Goal: Task Accomplishment & Management: Manage account settings

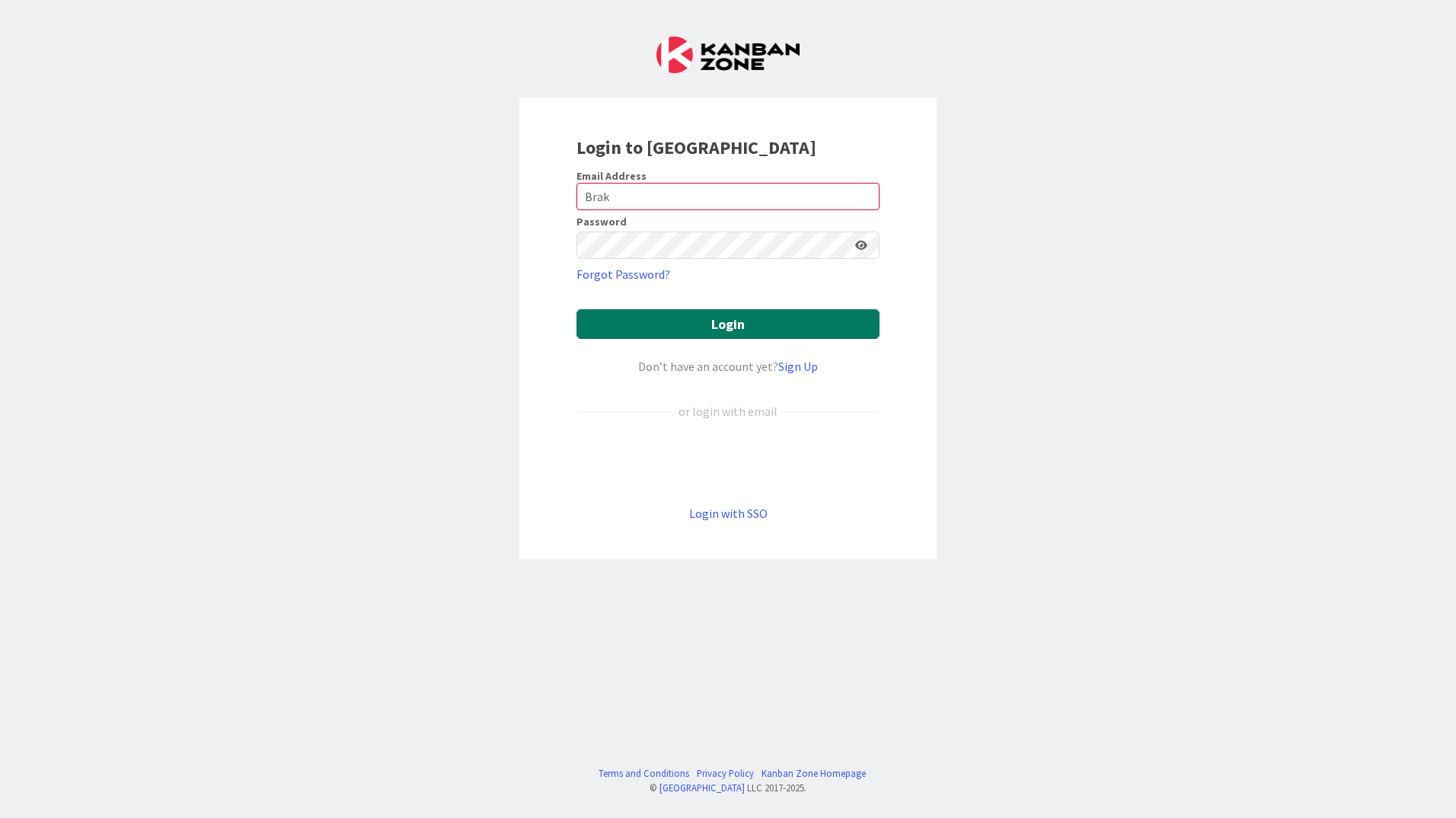
click at [743, 323] on button "Login" at bounding box center [728, 324] width 303 height 30
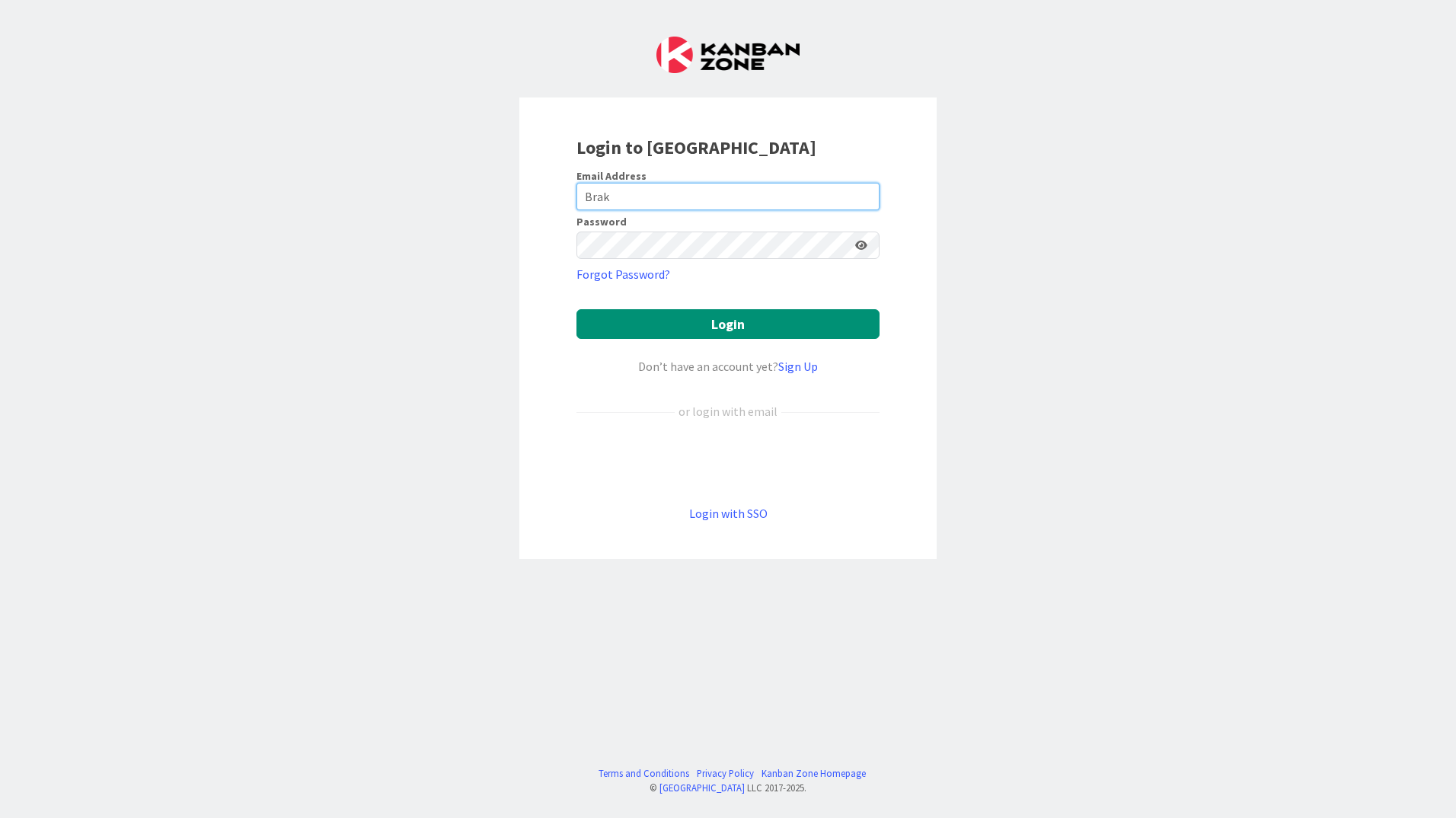
drag, startPoint x: 624, startPoint y: 193, endPoint x: 551, endPoint y: 205, distance: 74.0
click at [551, 205] on div "Login to Kanban Zone Email Address Brak Password Forgot Password? Login Don’t h…" at bounding box center [728, 328] width 418 height 461
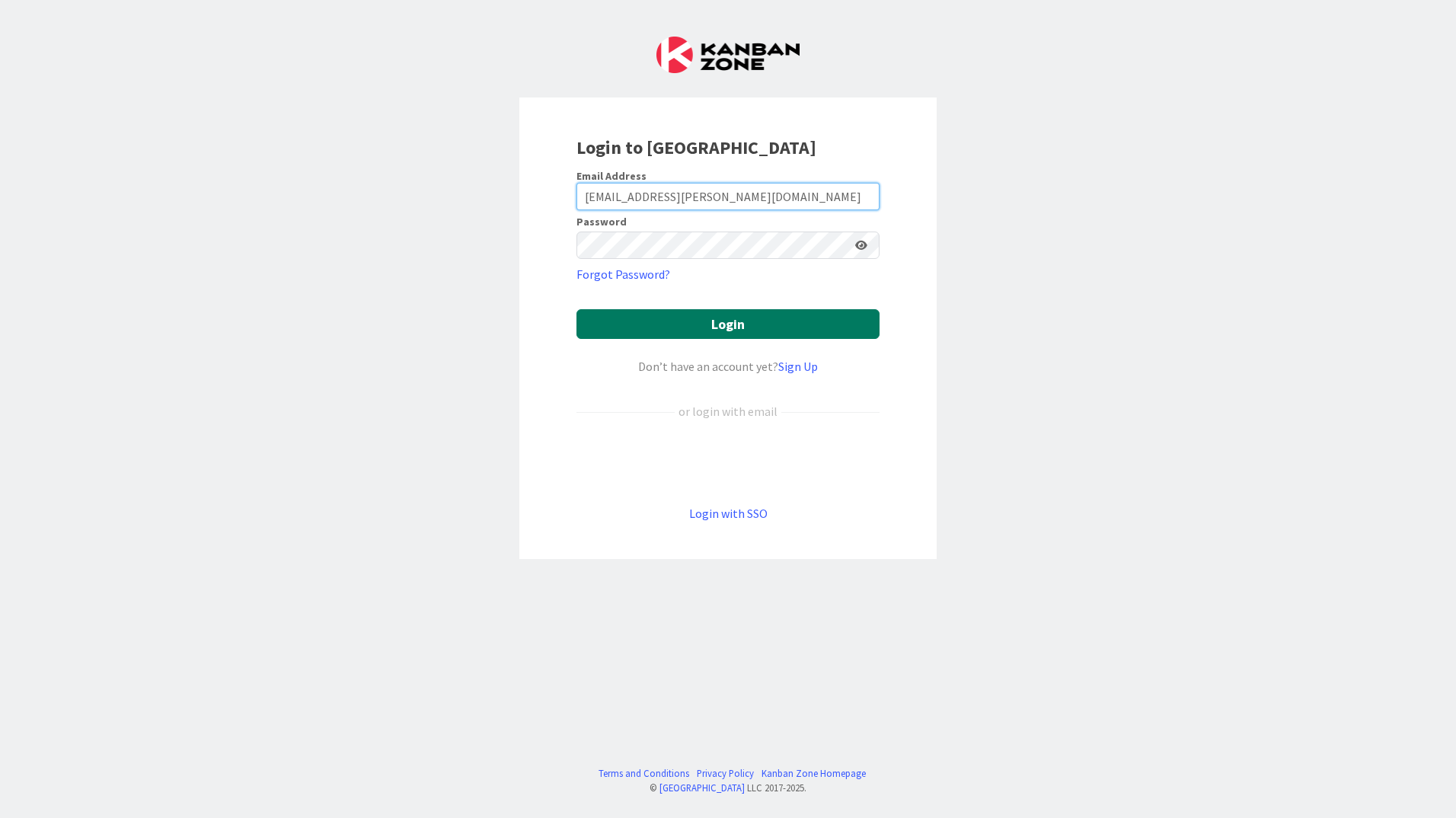
type input "[EMAIL_ADDRESS][PERSON_NAME][DOMAIN_NAME]"
click at [747, 319] on button "Login" at bounding box center [728, 324] width 303 height 30
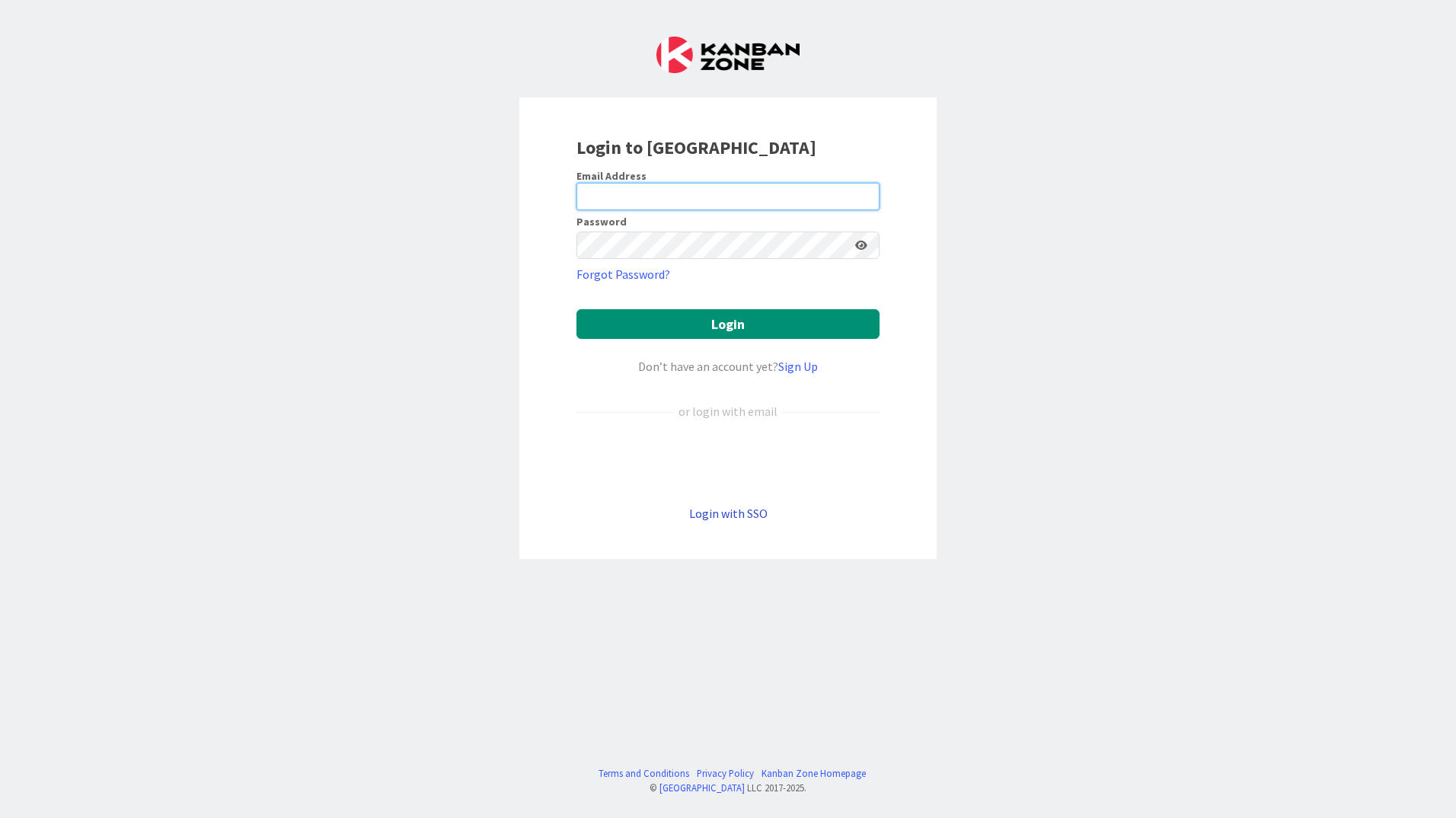
type input "Brak"
click at [730, 519] on link "Login with SSO" at bounding box center [728, 513] width 79 height 15
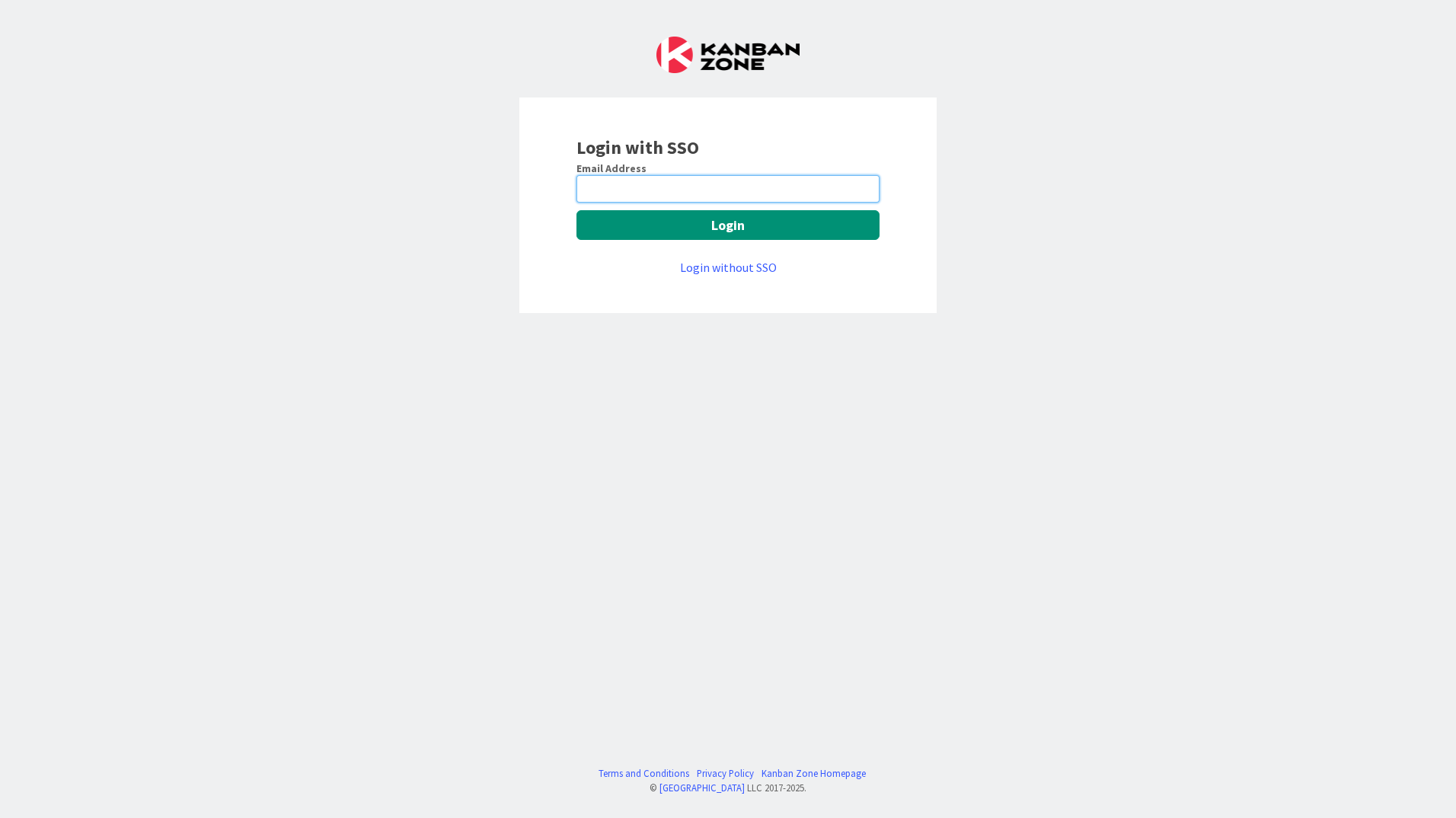
click at [598, 194] on input "email" at bounding box center [728, 189] width 303 height 28
type input "hbrak@huisman-nl.com"
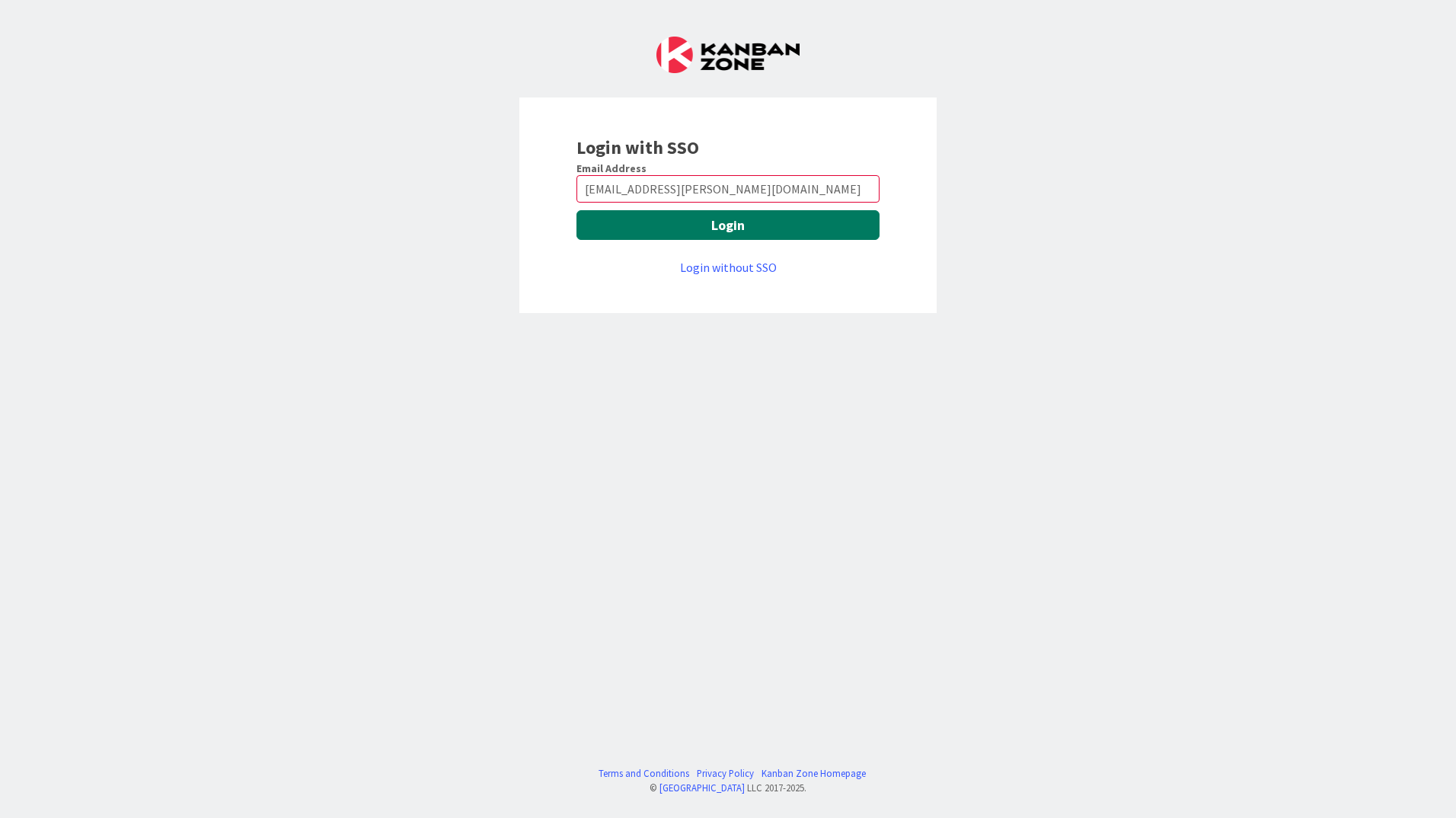
click at [726, 223] on button "Login" at bounding box center [728, 225] width 303 height 30
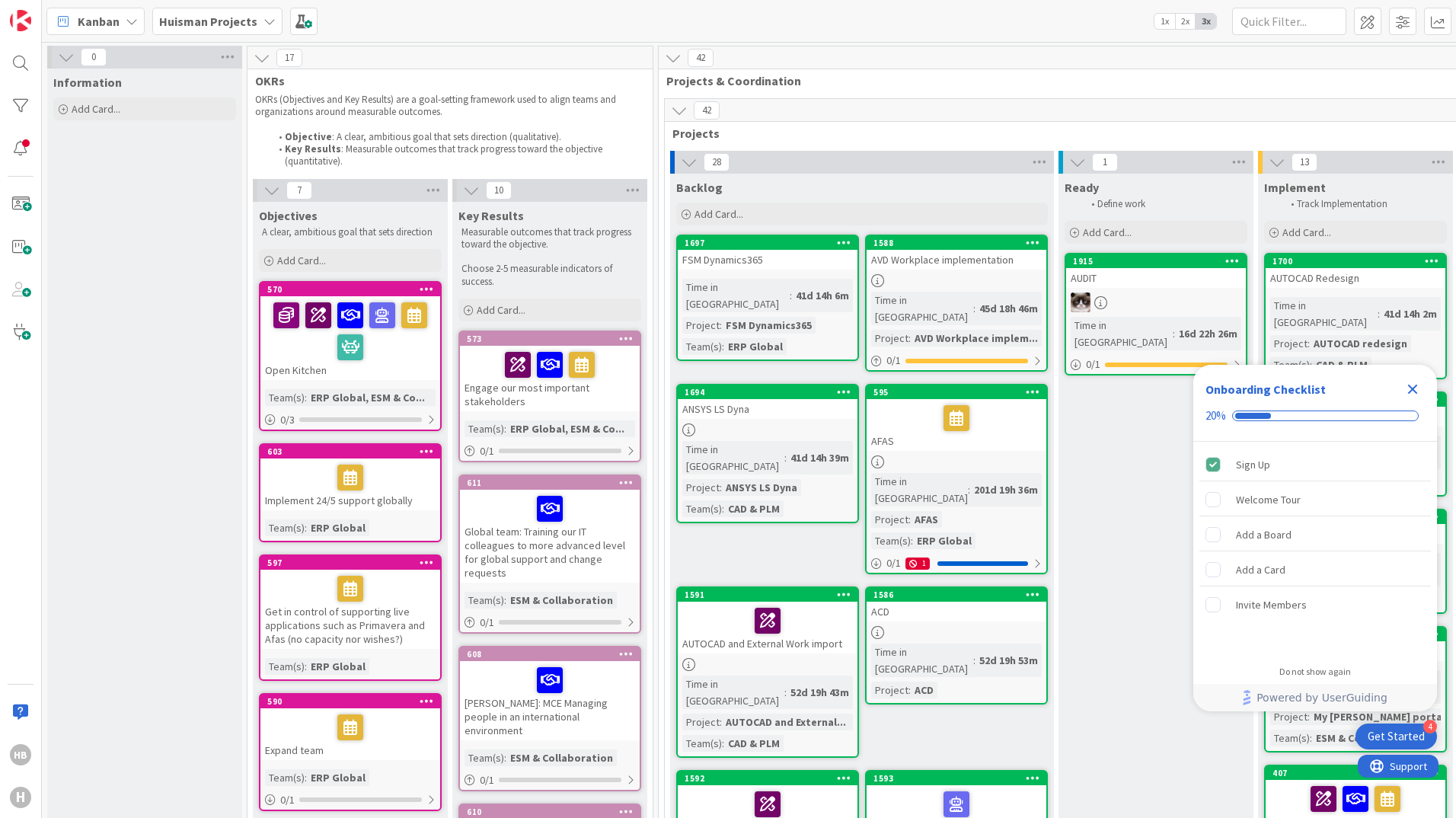
click at [264, 24] on icon at bounding box center [269, 20] width 12 height 12
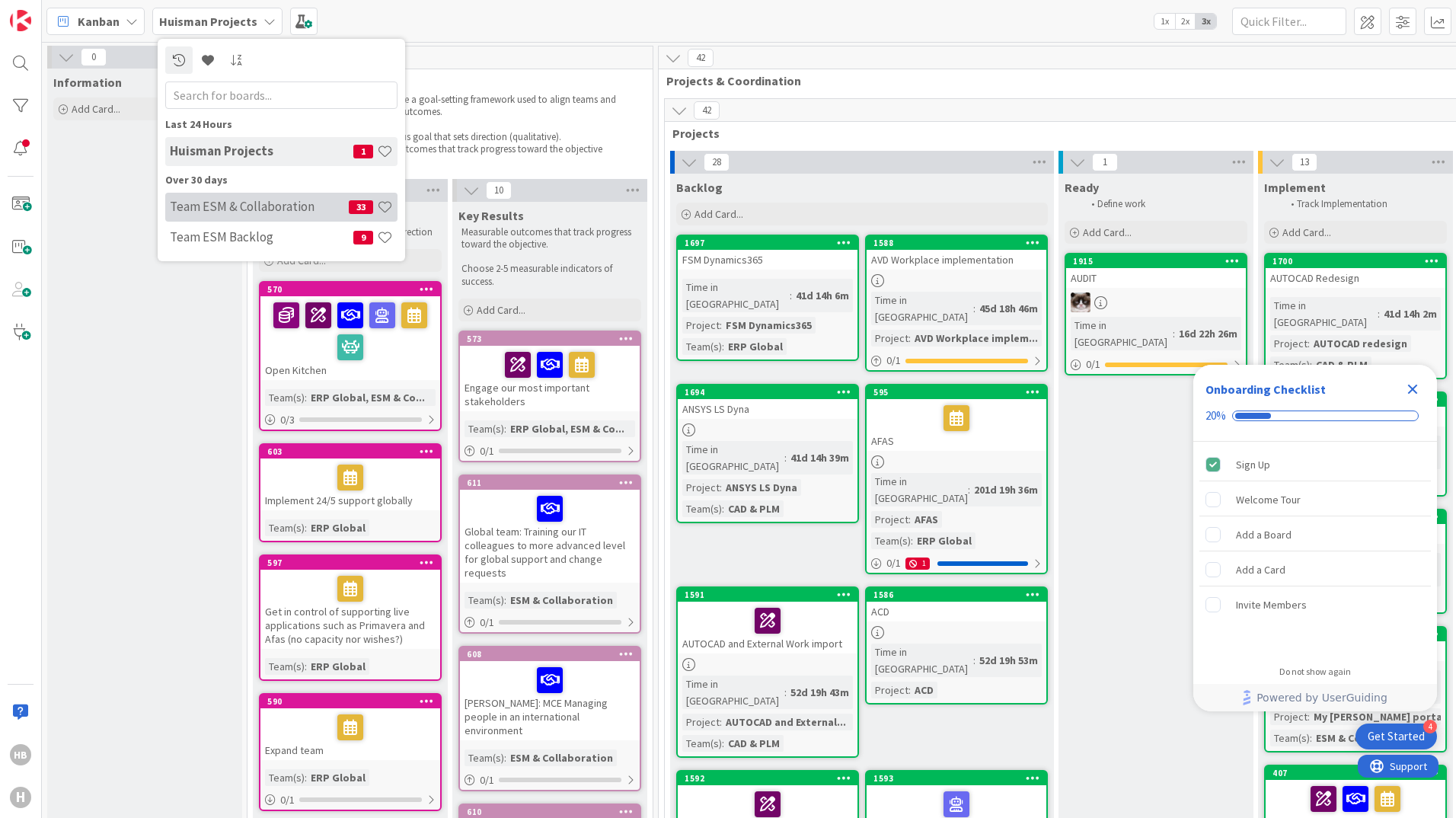
click at [245, 204] on h4 "Team ESM & Collaboration" at bounding box center [260, 206] width 179 height 15
